Goal: Transaction & Acquisition: Purchase product/service

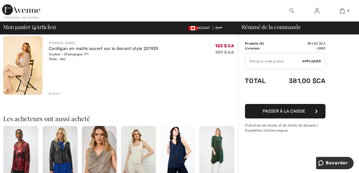
scroll to position [268, 0]
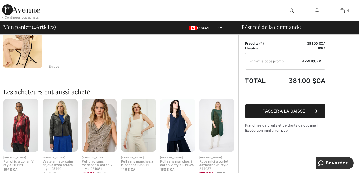
click at [27, 45] on img at bounding box center [22, 38] width 39 height 59
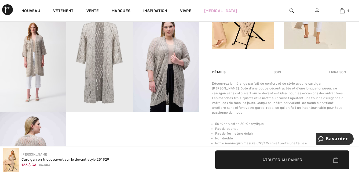
scroll to position [295, 0]
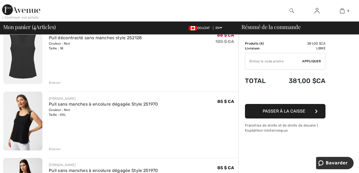
scroll to position [27, 0]
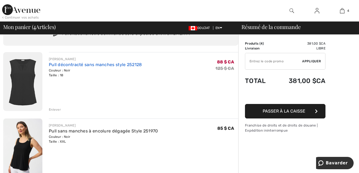
click at [97, 65] on link "Pull décontracté sans manches style 252128" at bounding box center [95, 64] width 93 height 5
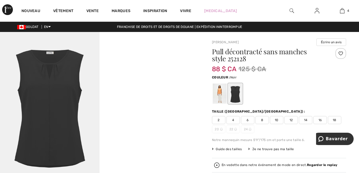
click at [233, 99] on div at bounding box center [235, 93] width 14 height 20
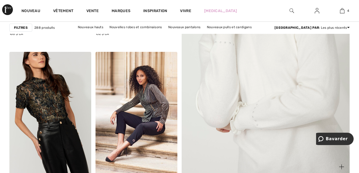
scroll to position [241, 0]
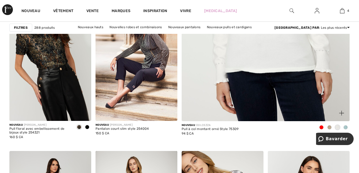
click at [346, 127] on span at bounding box center [345, 127] width 4 height 4
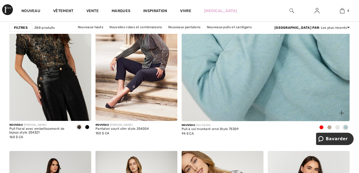
scroll to position [268, 0]
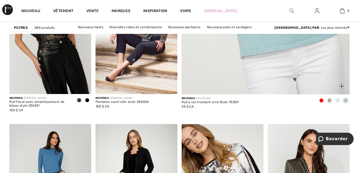
click at [321, 101] on span at bounding box center [321, 100] width 4 height 4
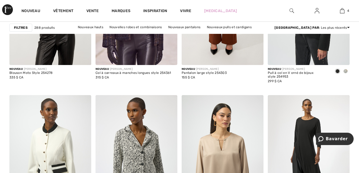
scroll to position [2065, 0]
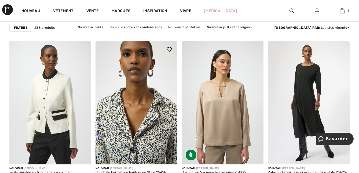
click at [144, 139] on img at bounding box center [136, 102] width 82 height 123
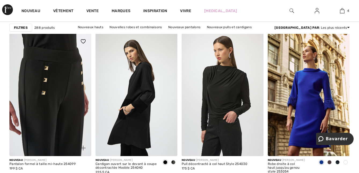
scroll to position [2253, 0]
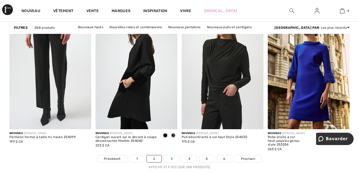
click at [172, 157] on link "3" at bounding box center [171, 158] width 15 height 7
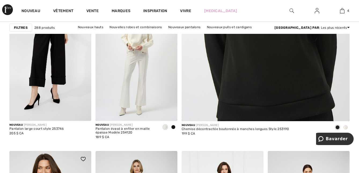
scroll to position [215, 0]
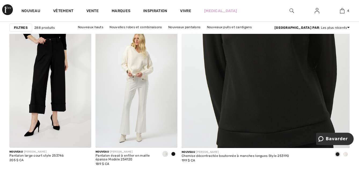
click at [345, 155] on span at bounding box center [345, 154] width 4 height 4
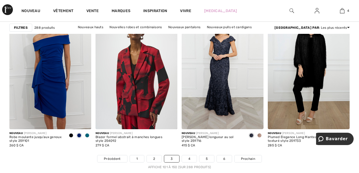
scroll to position [2279, 0]
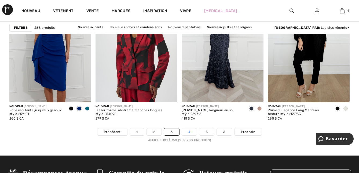
click at [189, 132] on link "4" at bounding box center [189, 131] width 15 height 7
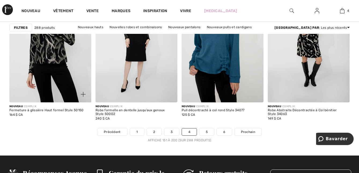
scroll to position [2306, 0]
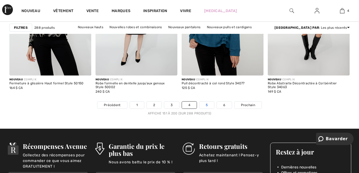
click at [208, 105] on link "5" at bounding box center [206, 104] width 15 height 7
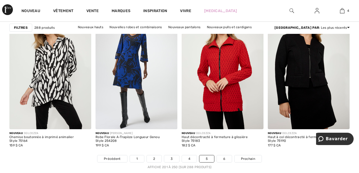
scroll to position [2279, 0]
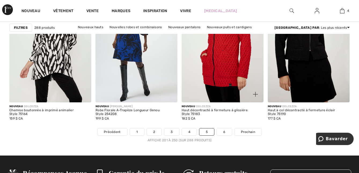
click at [223, 91] on img at bounding box center [223, 41] width 82 height 123
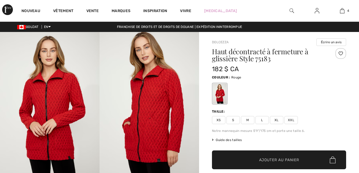
checkbox input "true"
click at [160, 132] on img at bounding box center [148, 106] width 99 height 149
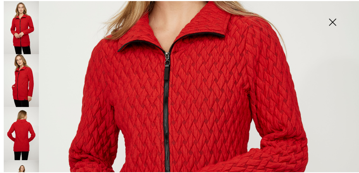
scroll to position [161, 0]
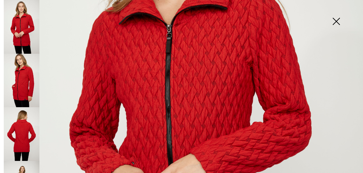
click at [336, 19] on img at bounding box center [336, 22] width 27 height 28
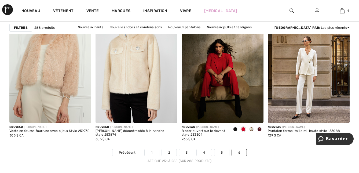
scroll to position [1770, 0]
